Goal: Navigation & Orientation: Go to known website

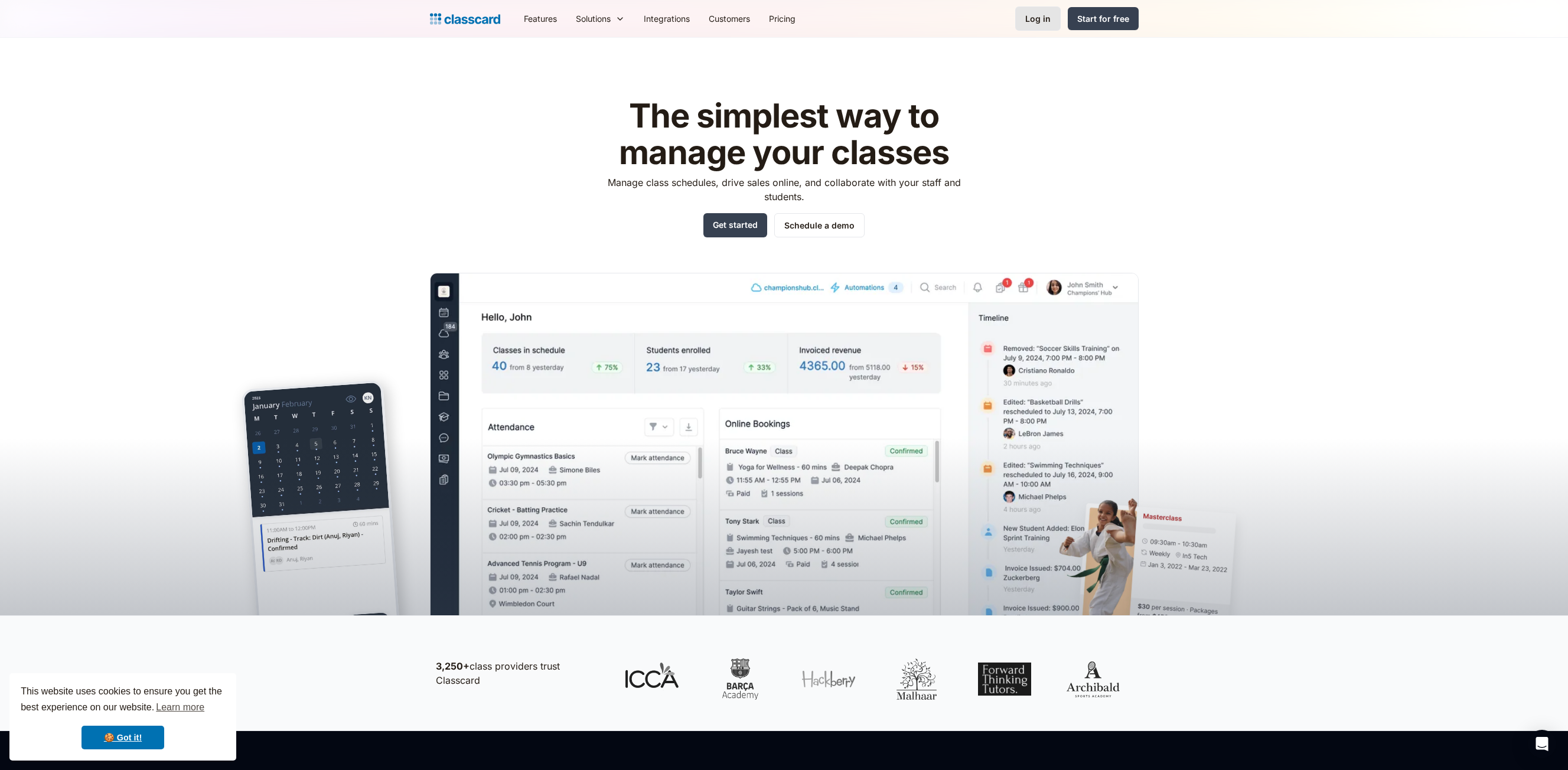
click at [1026, 12] on link "Log in" at bounding box center [1038, 19] width 46 height 24
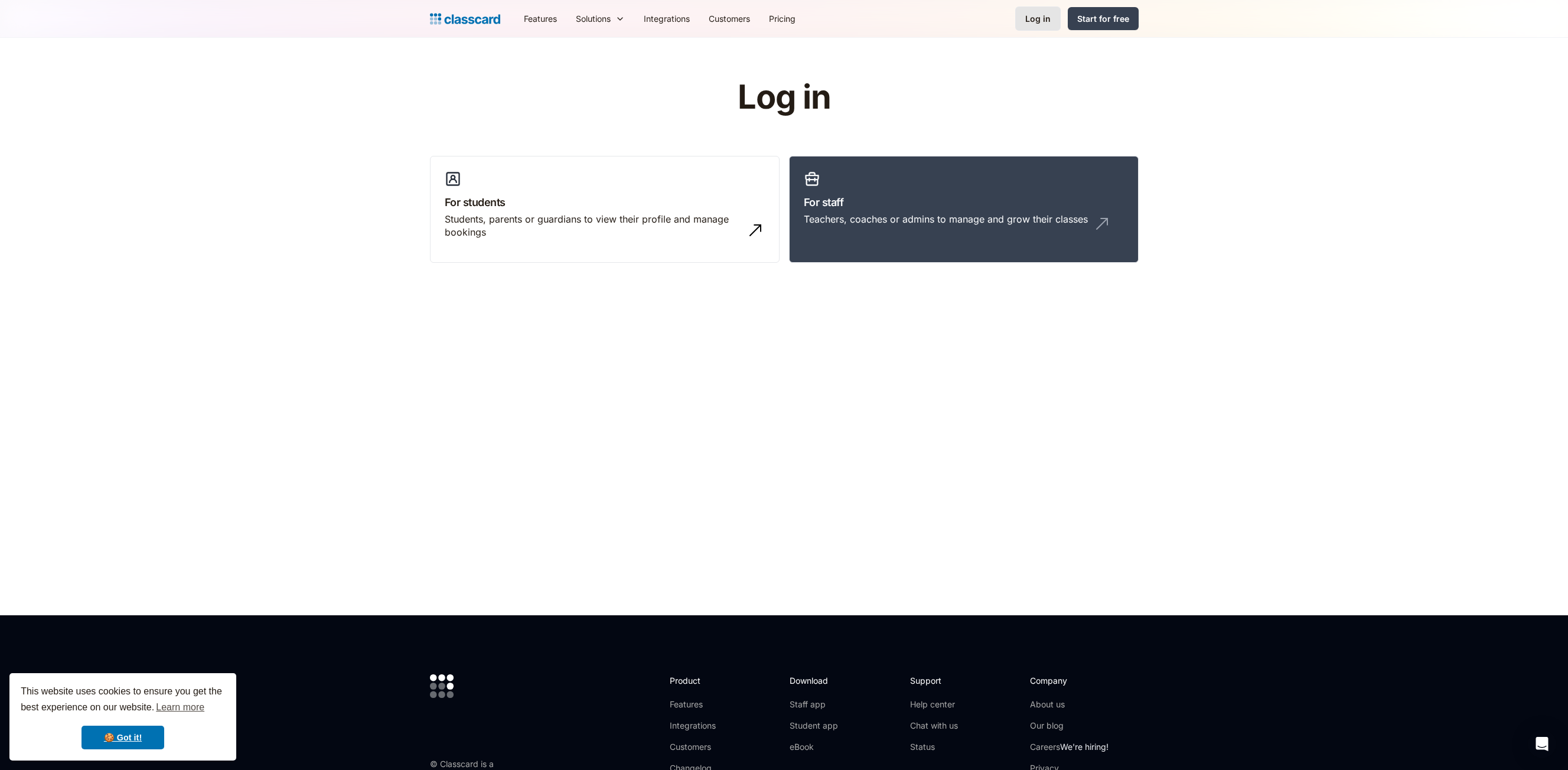
click at [1026, 9] on link "Log in" at bounding box center [1038, 19] width 46 height 24
click at [818, 204] on h3 "For staff" at bounding box center [963, 202] width 320 height 16
